Goal: Task Accomplishment & Management: Use online tool/utility

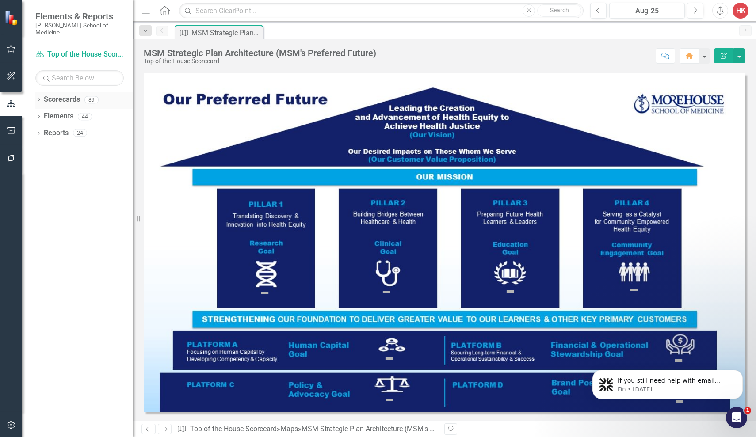
click at [73, 95] on link "Scorecards" at bounding box center [62, 100] width 36 height 10
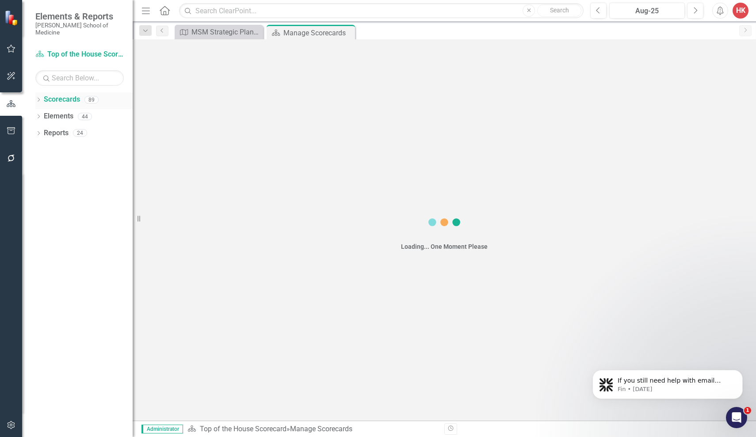
click at [73, 95] on link "Scorecards" at bounding box center [62, 100] width 36 height 10
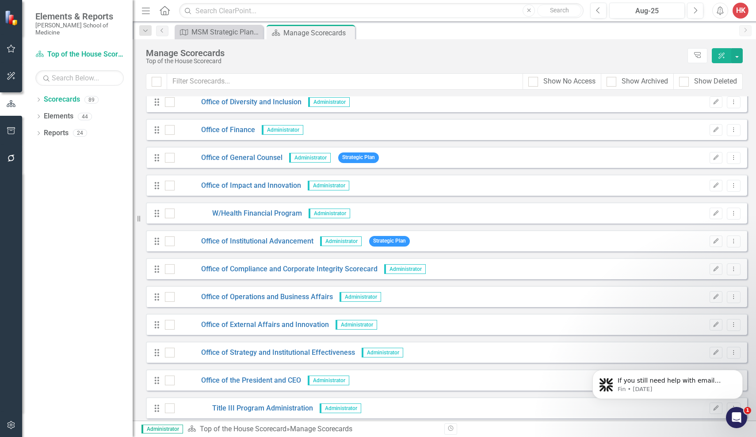
scroll to position [1505, 0]
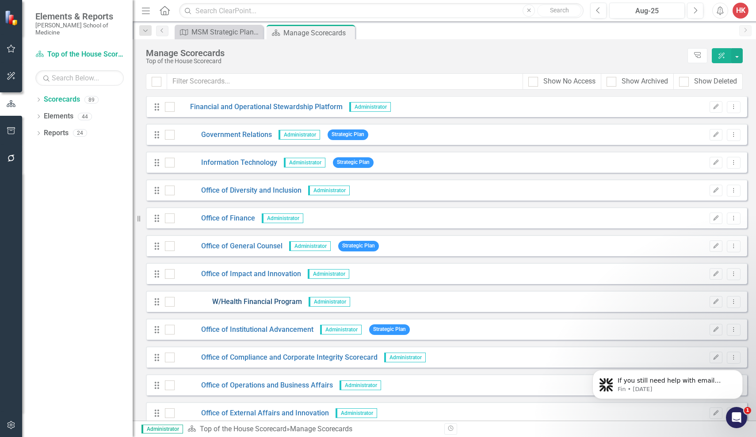
click at [244, 304] on link "W/Health Financial Program" at bounding box center [238, 302] width 127 height 10
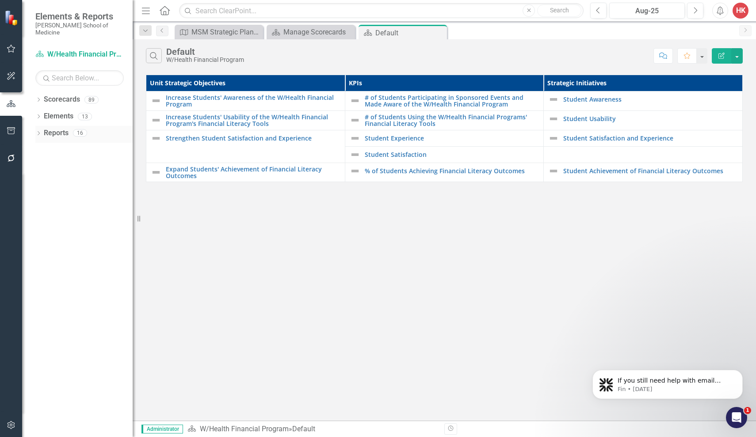
click at [64, 128] on link "Reports" at bounding box center [56, 133] width 25 height 10
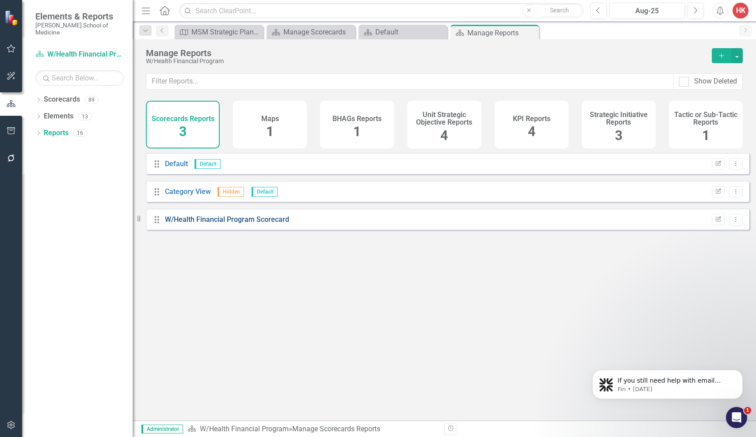
click at [238, 224] on link "W/Health Financial Program Scorecard" at bounding box center [227, 219] width 124 height 8
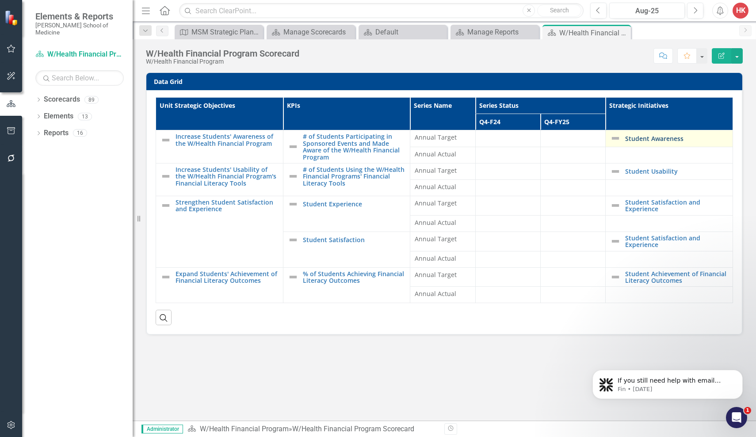
click at [658, 138] on link "Student Awareness" at bounding box center [676, 138] width 103 height 7
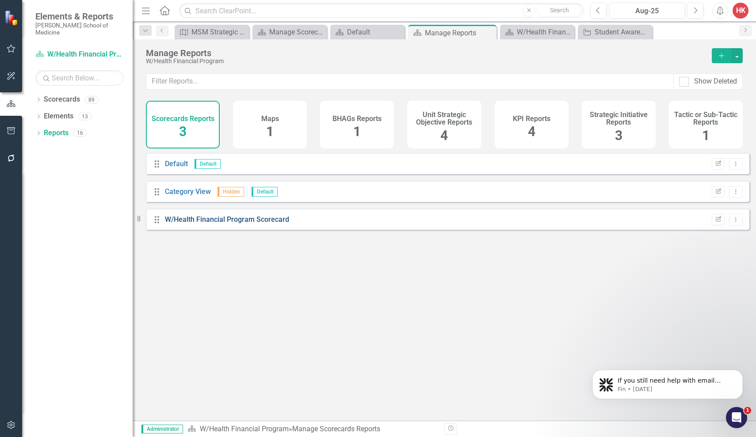
click at [280, 224] on link "W/Health Financial Program Scorecard" at bounding box center [227, 219] width 124 height 8
click at [548, 113] on div "KPI Reports" at bounding box center [532, 118] width 38 height 10
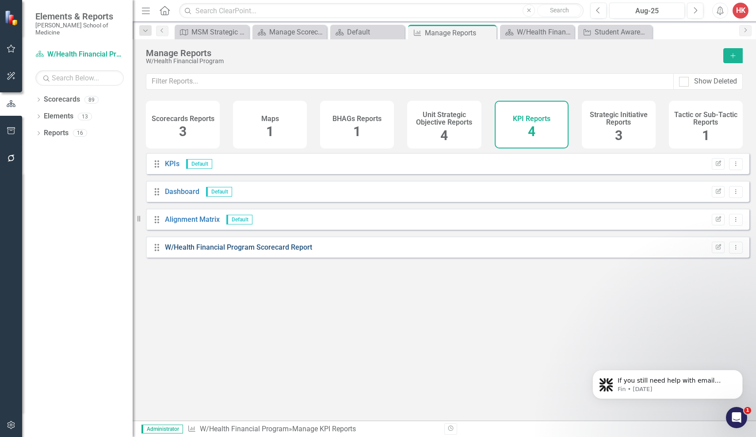
click at [288, 252] on link "W/Health Financial Program Scorecard Report" at bounding box center [238, 247] width 147 height 8
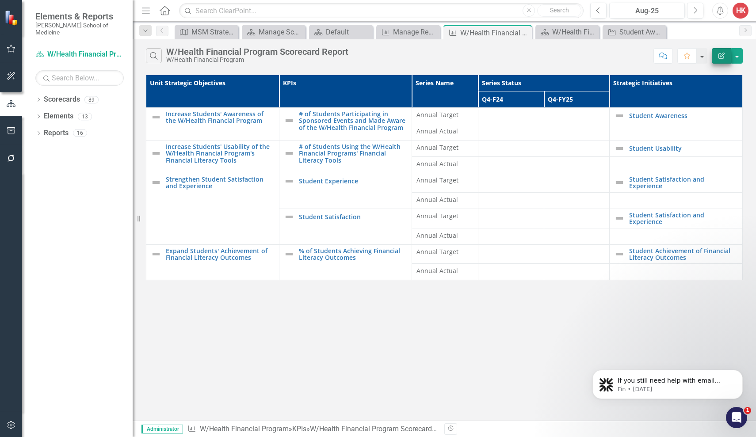
click at [717, 58] on button "Edit Report" at bounding box center [721, 55] width 19 height 15
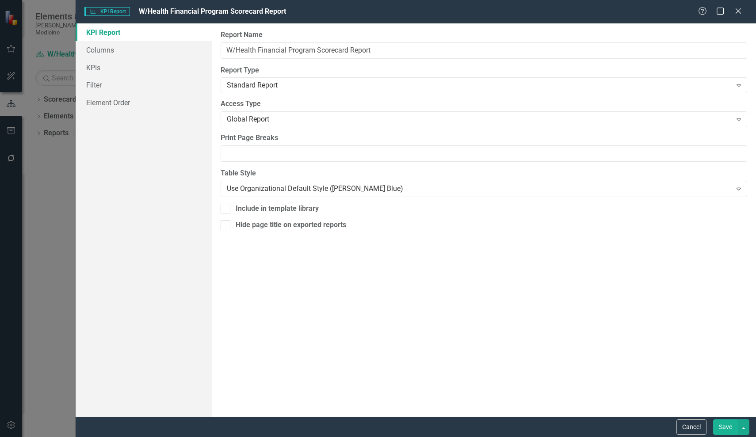
click at [111, 34] on link "KPI Report" at bounding box center [144, 32] width 136 height 18
click at [107, 50] on link "Columns" at bounding box center [144, 50] width 136 height 18
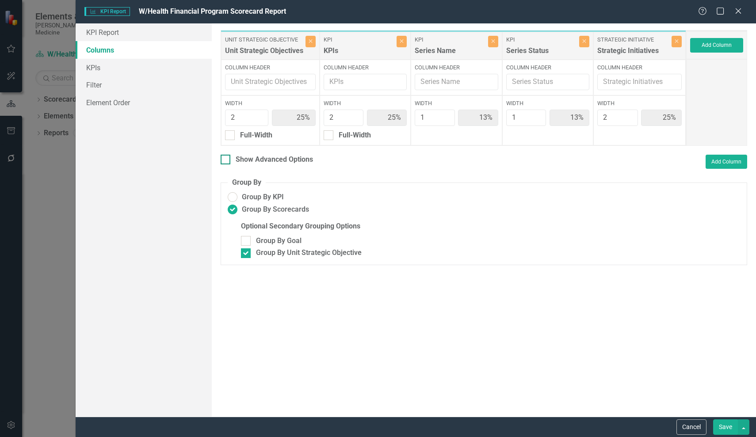
click at [272, 160] on div "Show Advanced Options" at bounding box center [274, 160] width 77 height 10
click at [226, 160] on input "Show Advanced Options" at bounding box center [224, 158] width 6 height 6
checkbox input "true"
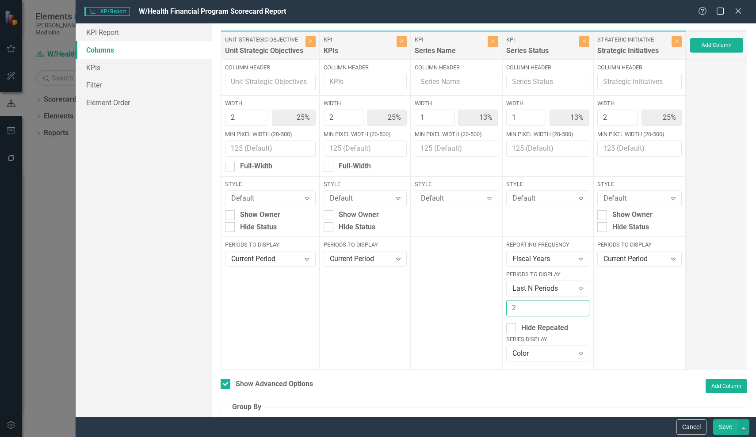
type input "3"
click at [576, 307] on input "3" at bounding box center [548, 308] width 84 height 16
click at [579, 257] on icon "Expand" at bounding box center [581, 259] width 9 height 7
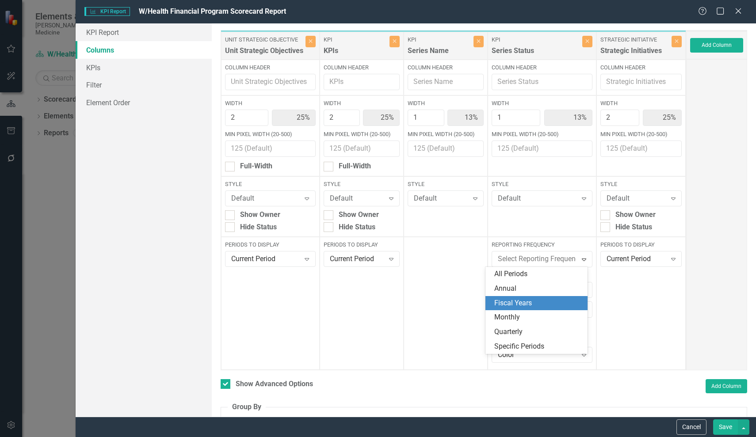
click at [537, 306] on div "Fiscal Years" at bounding box center [539, 304] width 88 height 10
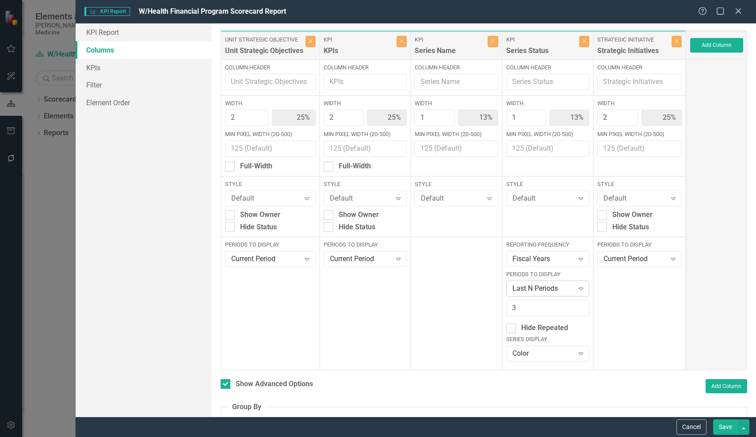
click at [577, 288] on icon "Expand" at bounding box center [581, 288] width 9 height 7
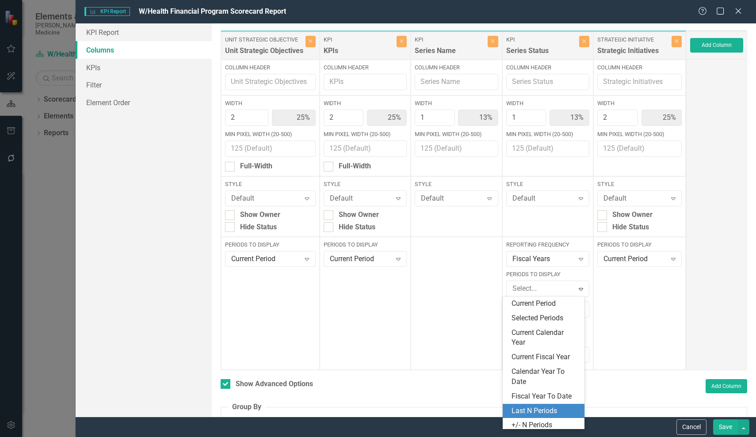
scroll to position [14, 0]
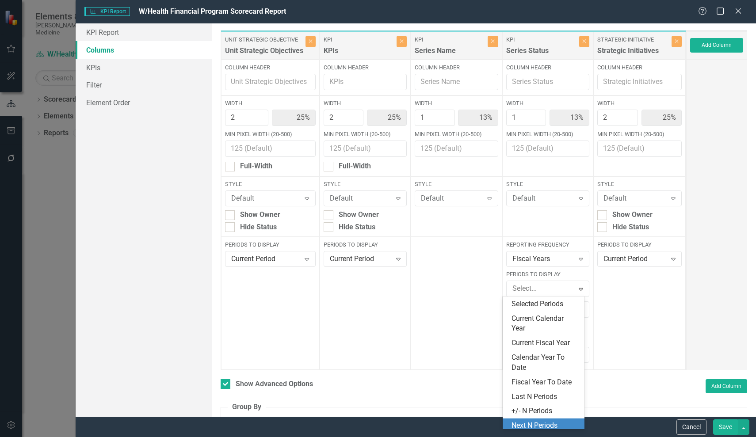
click at [537, 427] on div "Next N Periods" at bounding box center [544, 426] width 82 height 15
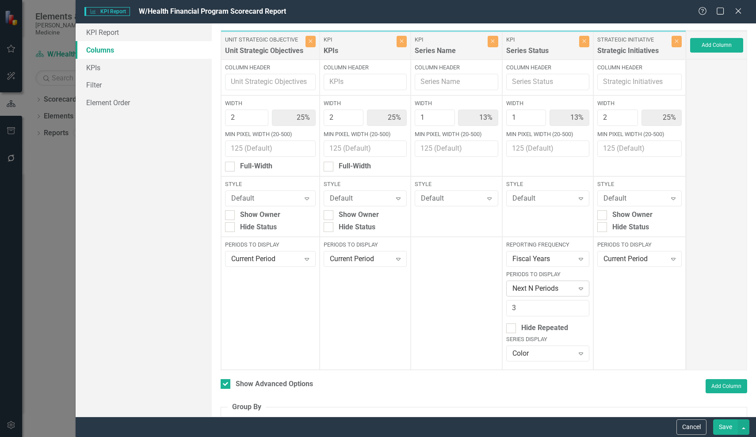
click at [577, 288] on icon "Expand" at bounding box center [581, 288] width 9 height 7
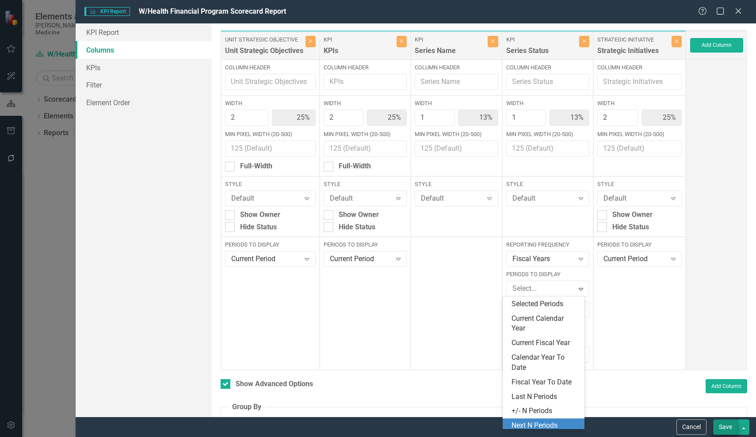
click at [733, 426] on button "Save" at bounding box center [725, 427] width 25 height 15
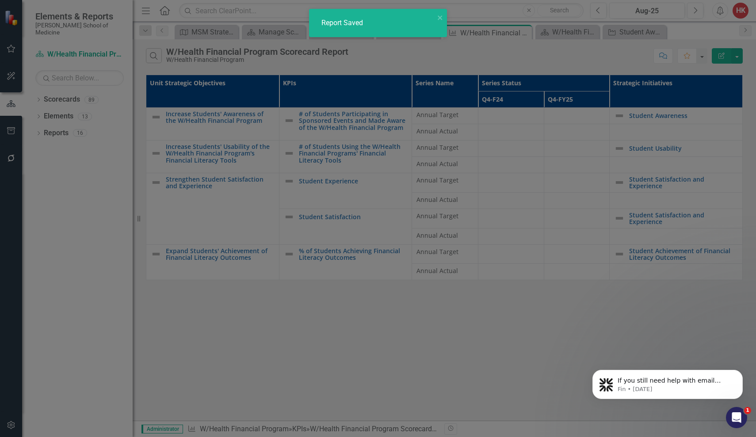
checkbox input "false"
radio input "true"
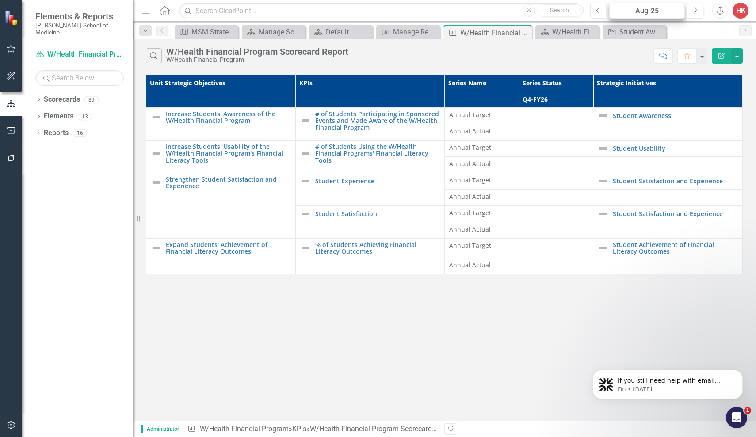
click at [642, 12] on div "Aug-25" at bounding box center [647, 11] width 69 height 11
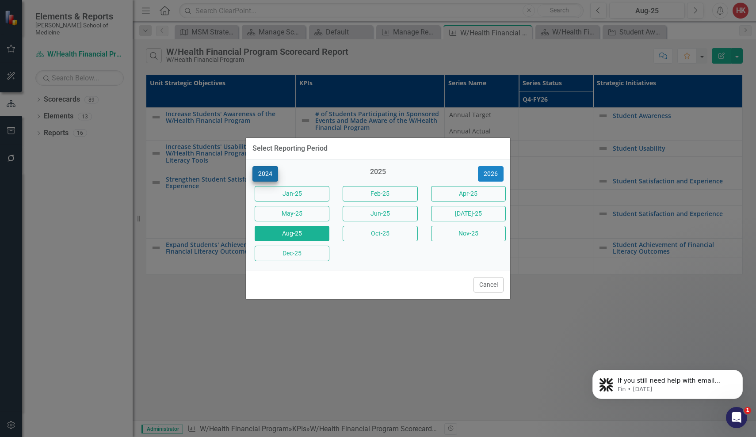
click at [271, 172] on button "2024" at bounding box center [266, 173] width 26 height 15
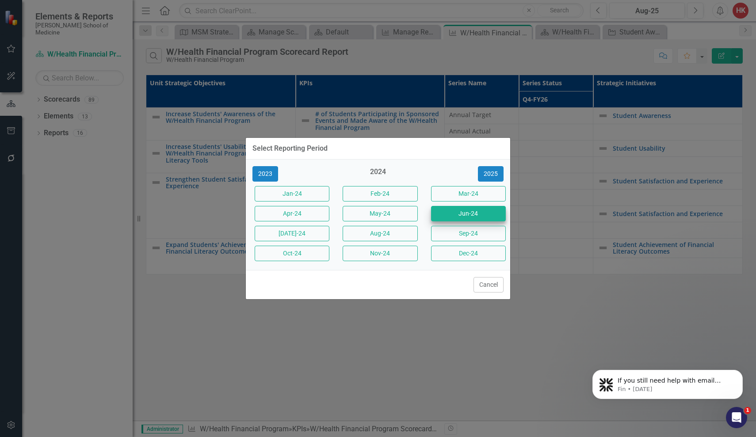
click at [463, 215] on button "Jun-24" at bounding box center [468, 213] width 75 height 15
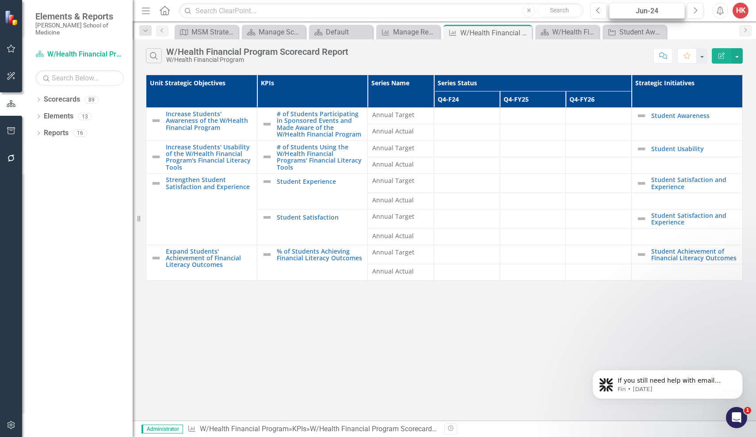
click at [669, 11] on div "Jun-24" at bounding box center [647, 11] width 69 height 11
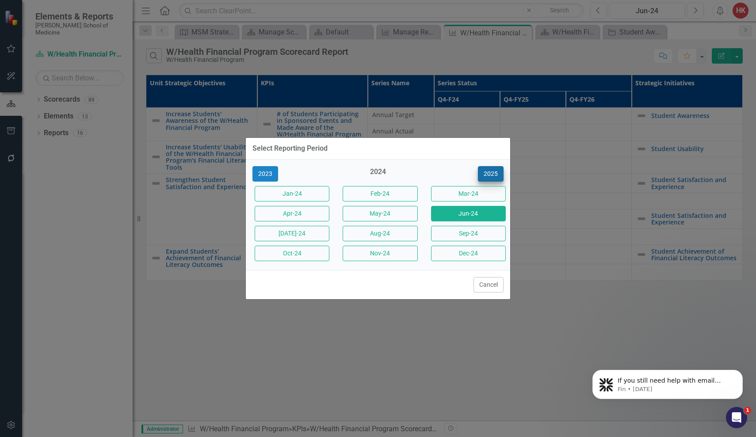
click at [495, 172] on button "2025" at bounding box center [491, 173] width 26 height 15
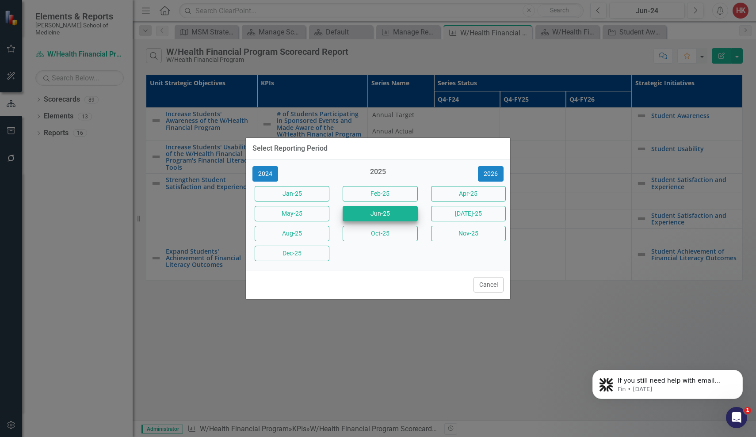
click at [383, 213] on button "Jun-25" at bounding box center [380, 213] width 75 height 15
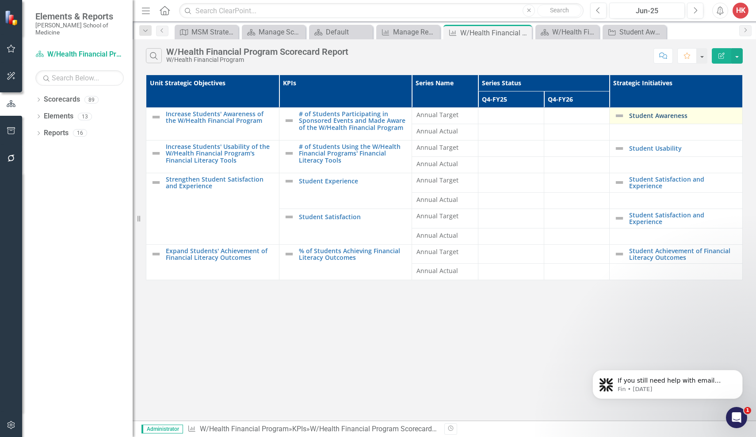
click at [639, 115] on link "Student Awareness" at bounding box center [683, 115] width 109 height 7
